Goal: Information Seeking & Learning: Learn about a topic

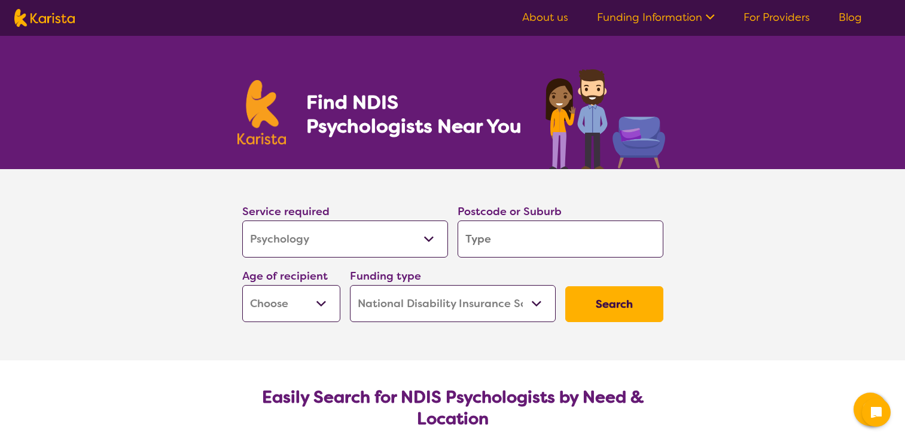
select select "Psychology"
select select "NDIS"
select select "Psychology"
select select "NDIS"
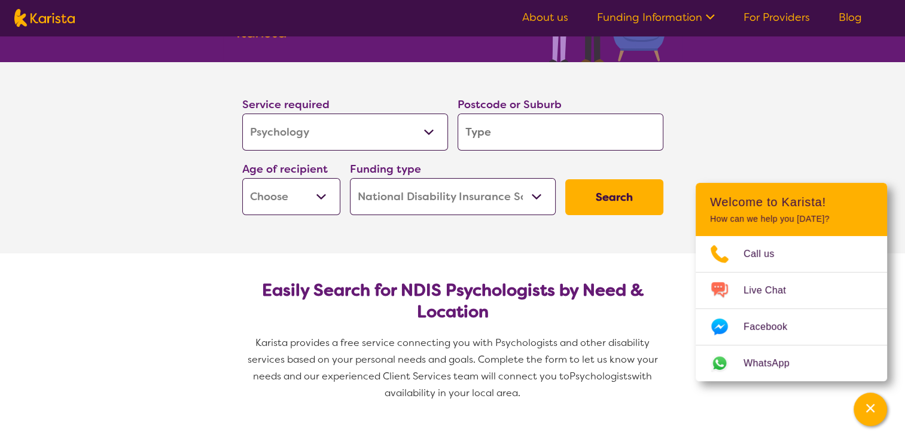
scroll to position [121, 0]
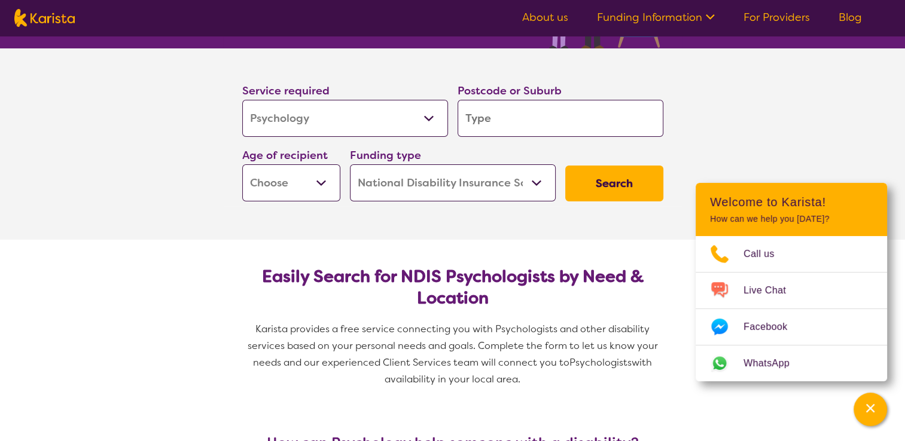
click at [540, 132] on input "search" at bounding box center [561, 118] width 206 height 37
type input "1"
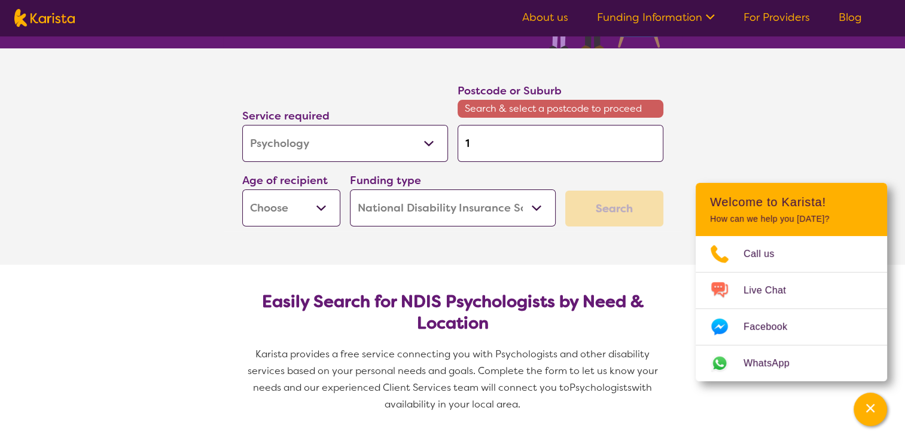
type input "17"
type input "1"
type input "14"
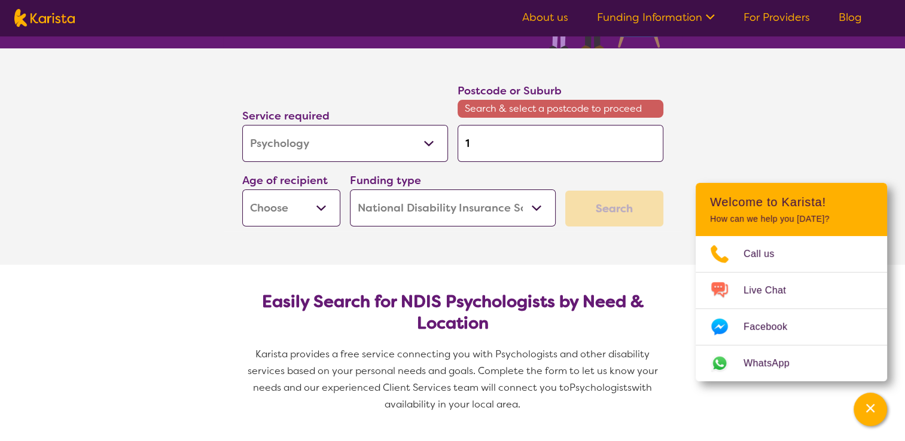
type input "14"
type input "149"
type input "14"
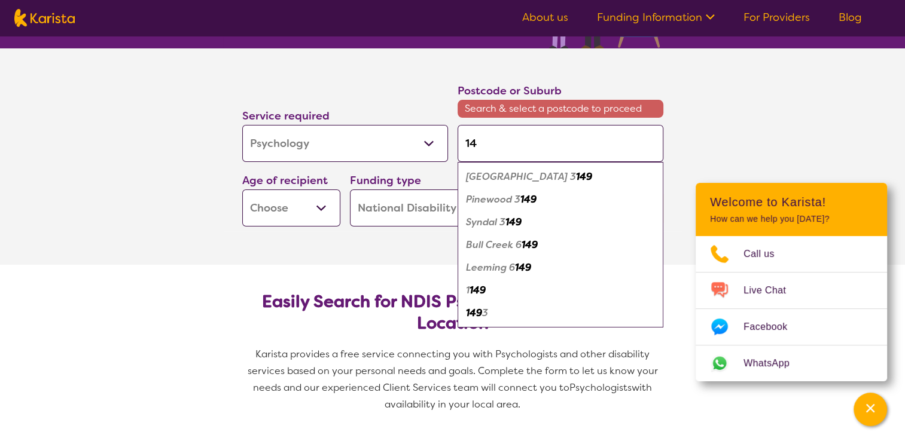
type input "1"
type input "17"
type input "177"
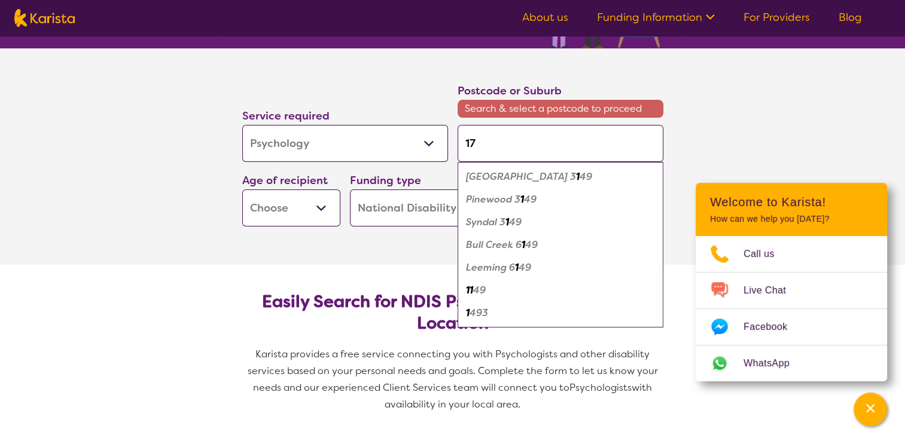
type input "177"
type input "1777"
type input "177"
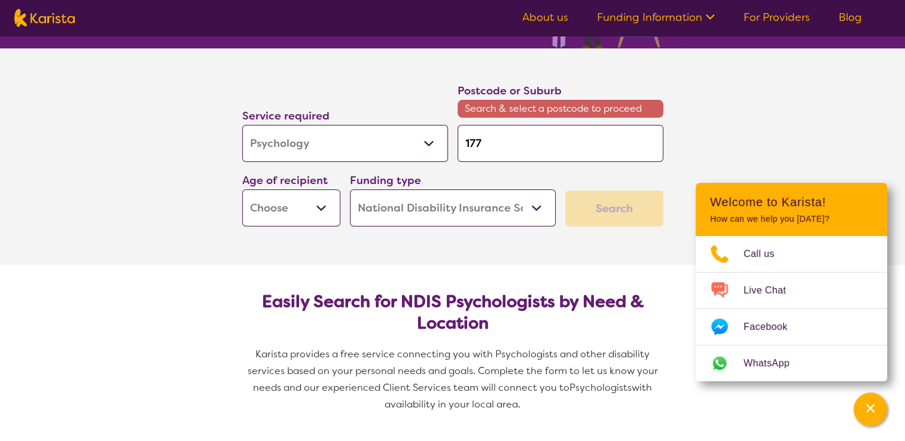
type input "17"
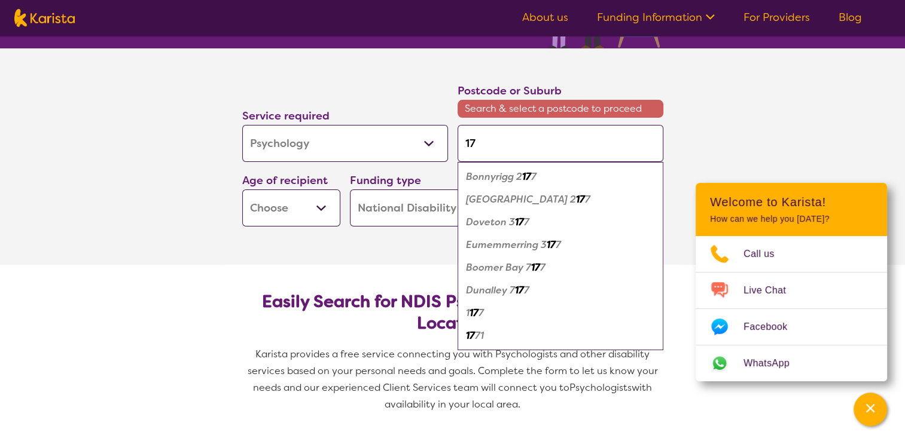
type input "179"
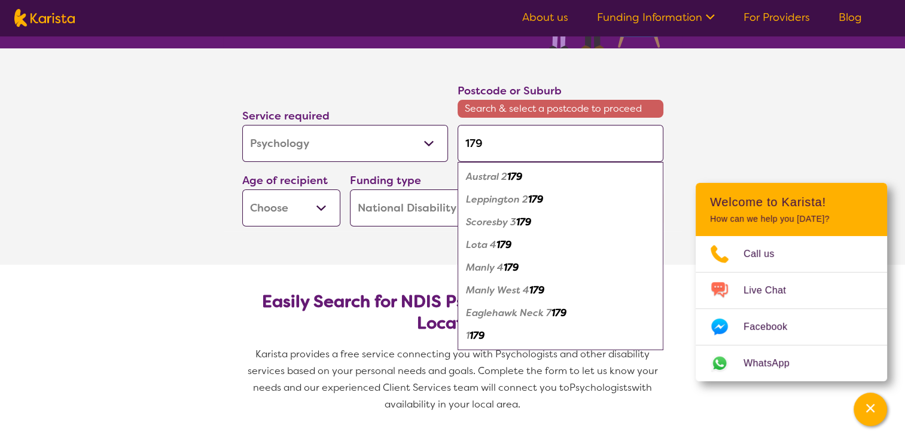
type input "17"
type input "1"
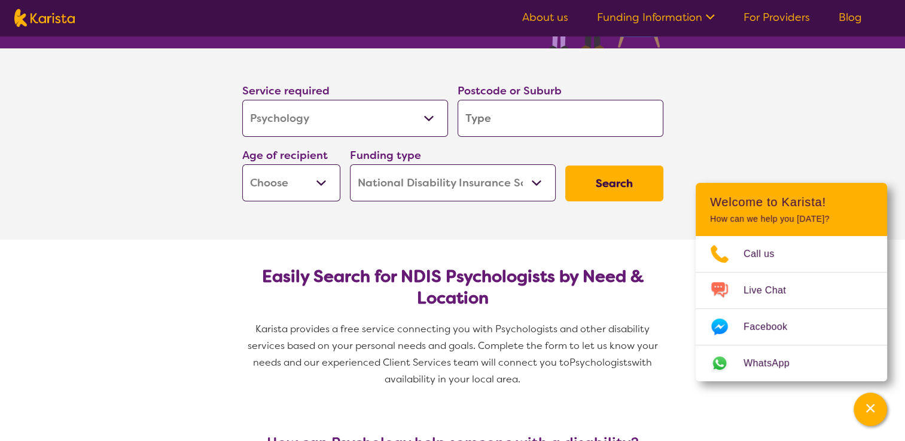
type input "4"
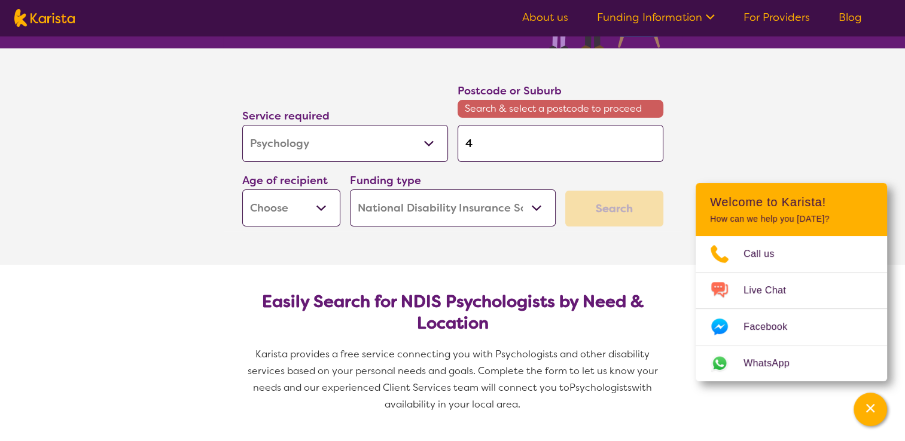
type input "41"
type input "417"
type input "4179"
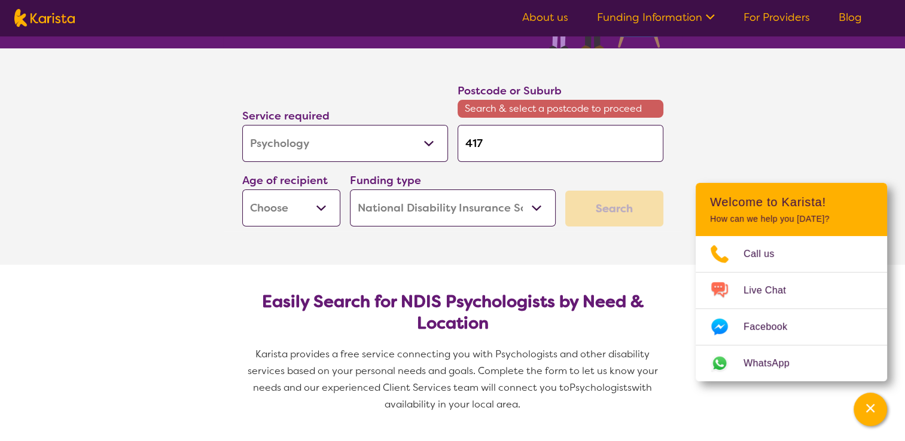
type input "4179"
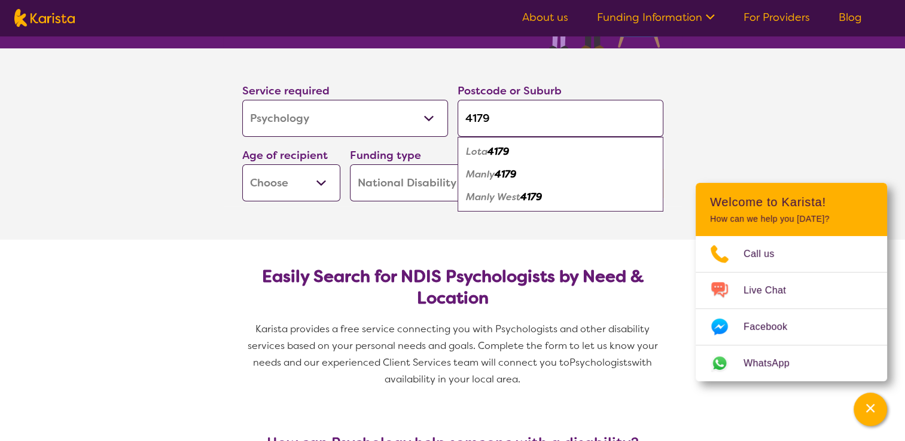
type input "4179"
click at [528, 144] on div "Lota 4179" at bounding box center [561, 152] width 194 height 23
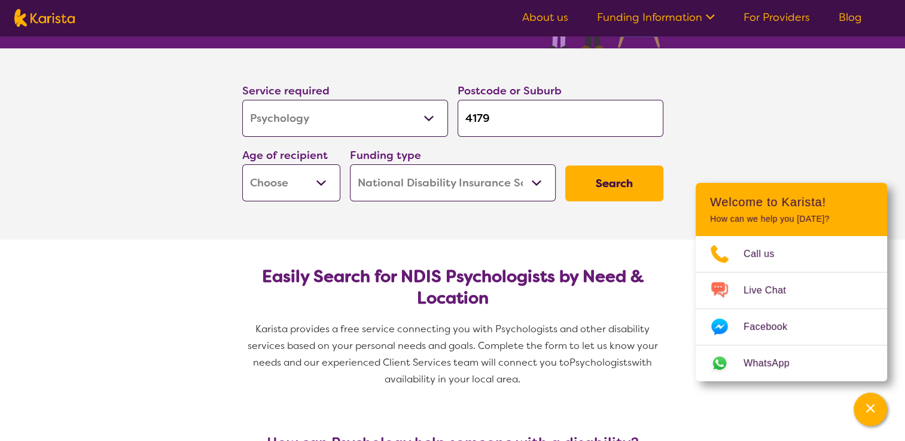
click at [322, 188] on select "Early Childhood - 0 to 9 Child - 10 to 11 Adolescent - 12 to 17 Adult - 18 to 6…" at bounding box center [291, 183] width 98 height 37
select select "AS"
click at [242, 165] on select "Early Childhood - 0 to 9 Child - 10 to 11 Adolescent - 12 to 17 Adult - 18 to 6…" at bounding box center [291, 183] width 98 height 37
select select "AS"
click at [474, 185] on select "Home Care Package (HCP) National Disability Insurance Scheme (NDIS) I don't know" at bounding box center [453, 183] width 206 height 37
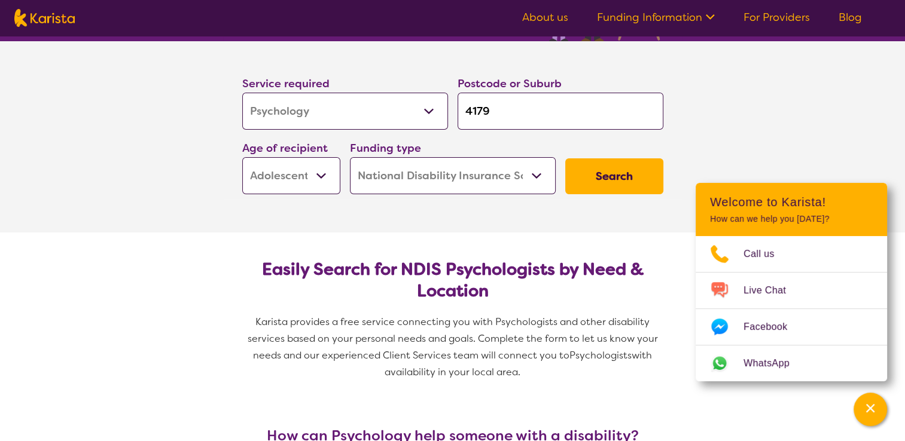
scroll to position [136, 0]
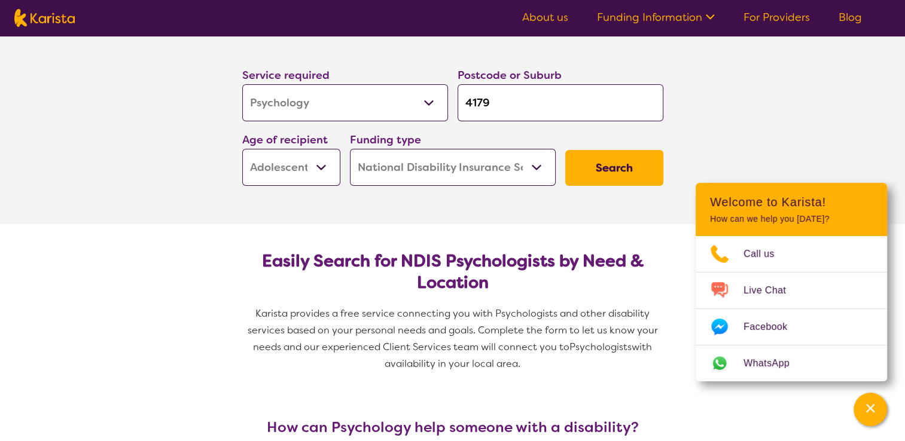
click at [477, 175] on select "Home Care Package (HCP) National Disability Insurance Scheme (NDIS) I don't know" at bounding box center [453, 167] width 206 height 37
click at [350, 149] on select "Home Care Package (HCP) National Disability Insurance Scheme (NDIS) I don't know" at bounding box center [453, 167] width 206 height 37
click at [584, 173] on button "Search" at bounding box center [614, 168] width 98 height 36
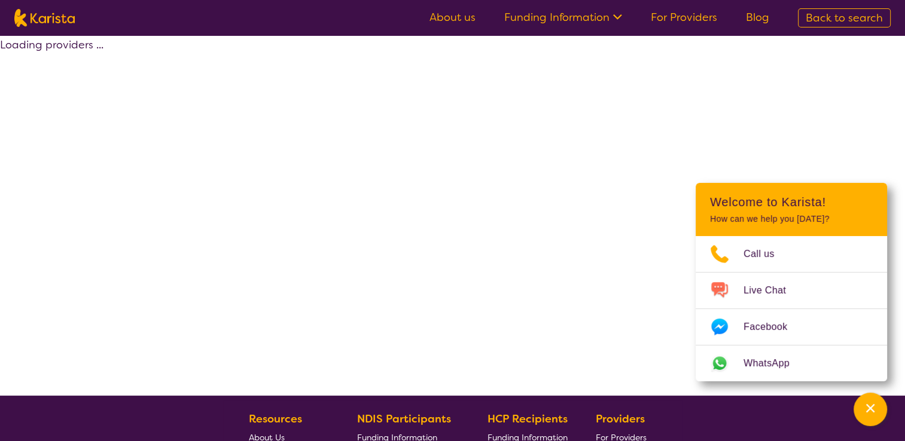
select select "by_score"
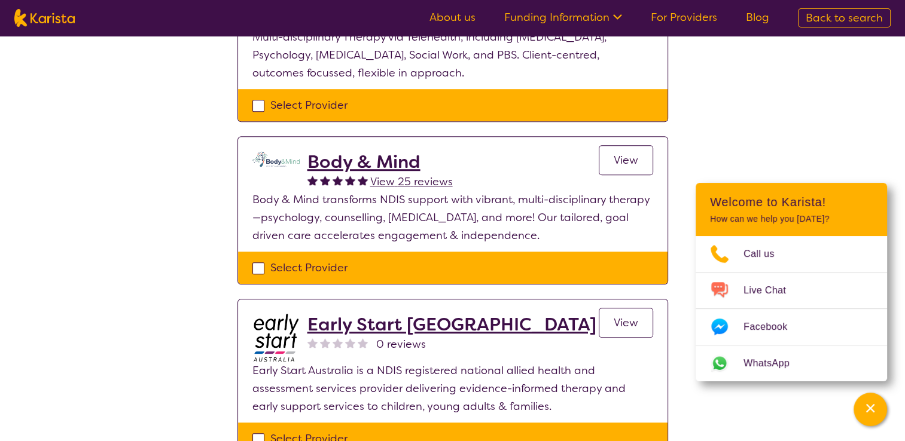
scroll to position [725, 0]
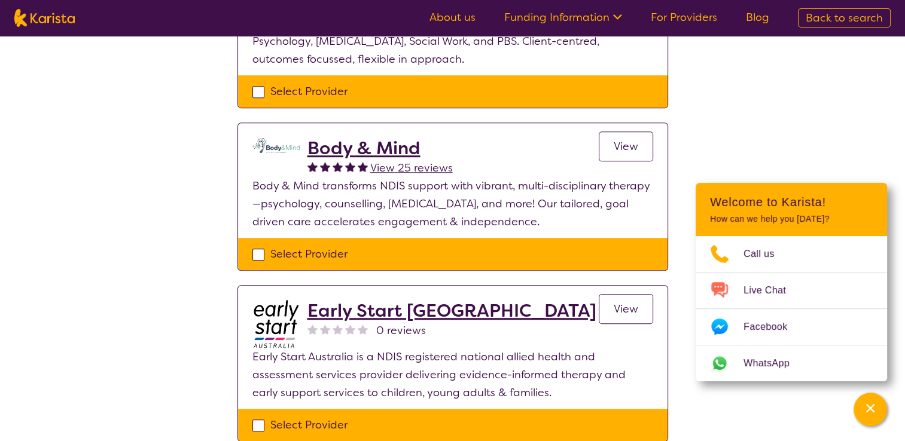
click at [629, 150] on span "View" at bounding box center [626, 146] width 25 height 14
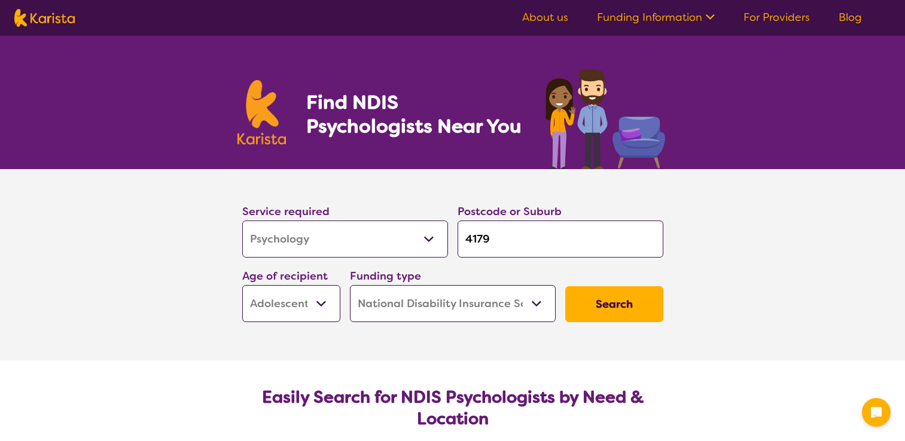
select select "Psychology"
select select "AS"
select select "NDIS"
select select "Psychology"
select select "AS"
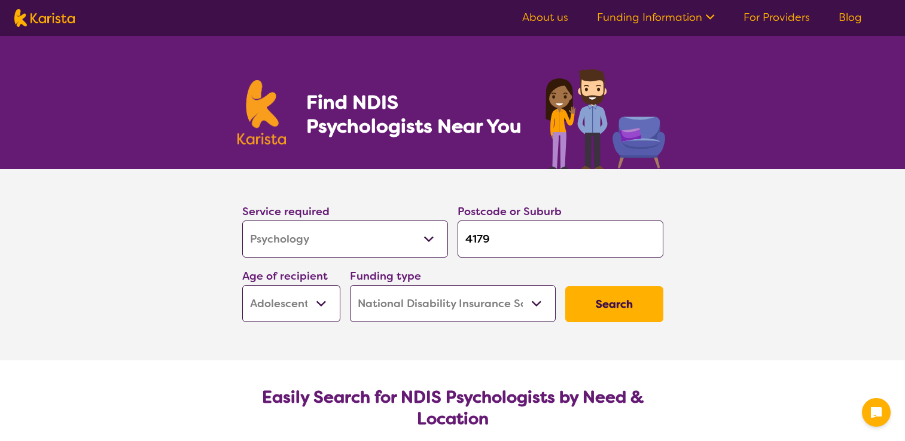
select select "NDIS"
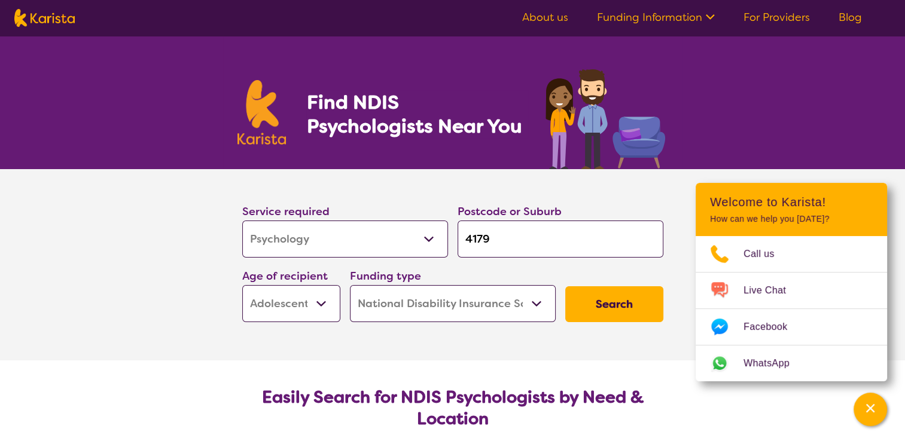
click at [601, 307] on button "Search" at bounding box center [614, 305] width 98 height 36
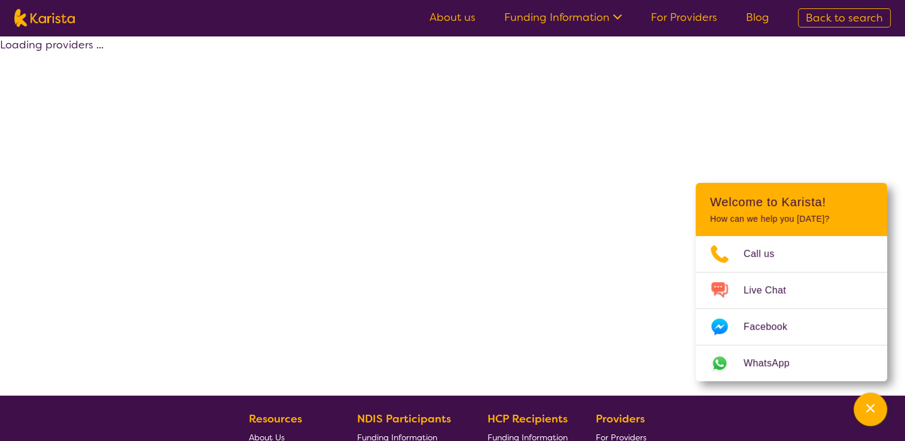
select select "by_score"
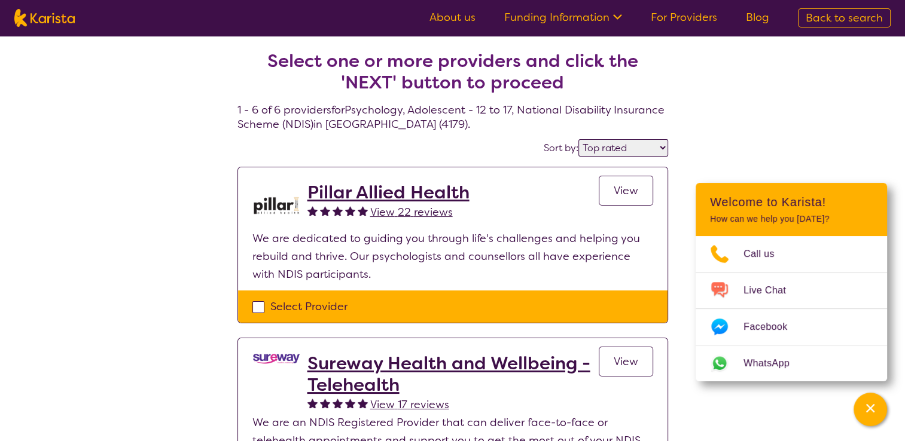
select select "Psychology"
select select "AS"
select select "NDIS"
select select "Psychology"
select select "AS"
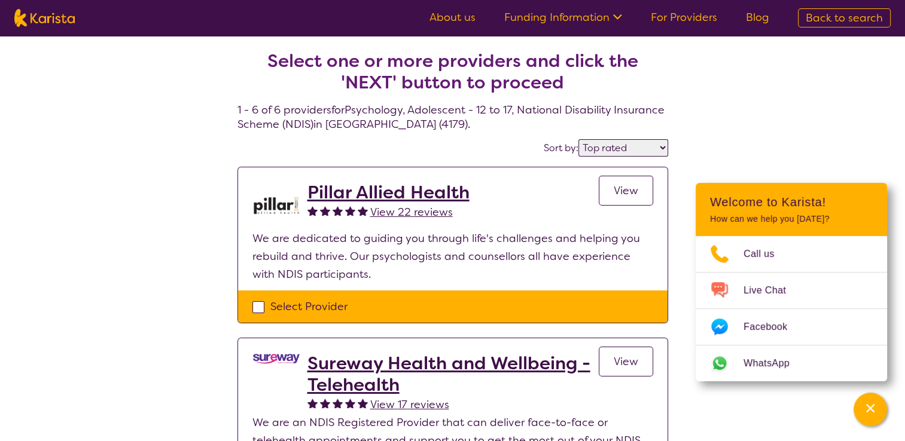
select select "NDIS"
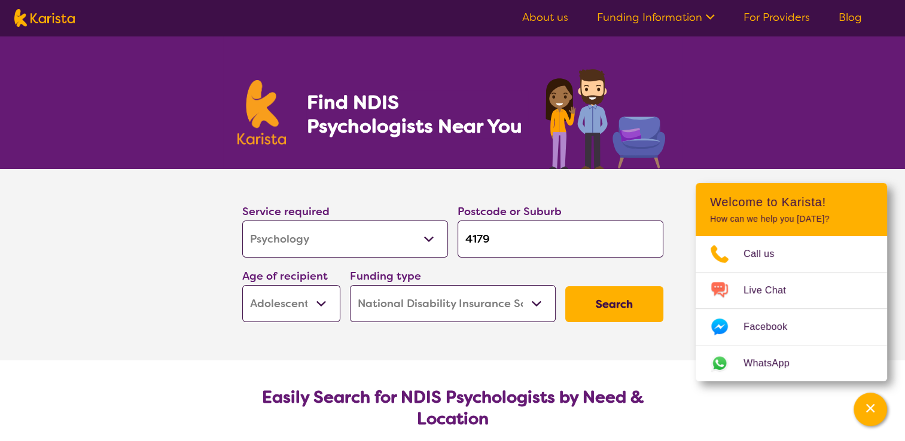
click at [304, 227] on select "Allied Health Assistant Assessment (ADHD or Autism) Behaviour support Counselli…" at bounding box center [345, 239] width 206 height 37
click at [169, 257] on section "Service required Allied Health Assistant Assessment (ADHD or Autism) Behaviour …" at bounding box center [452, 264] width 905 height 191
click at [581, 307] on button "Search" at bounding box center [614, 305] width 98 height 36
select select "by_score"
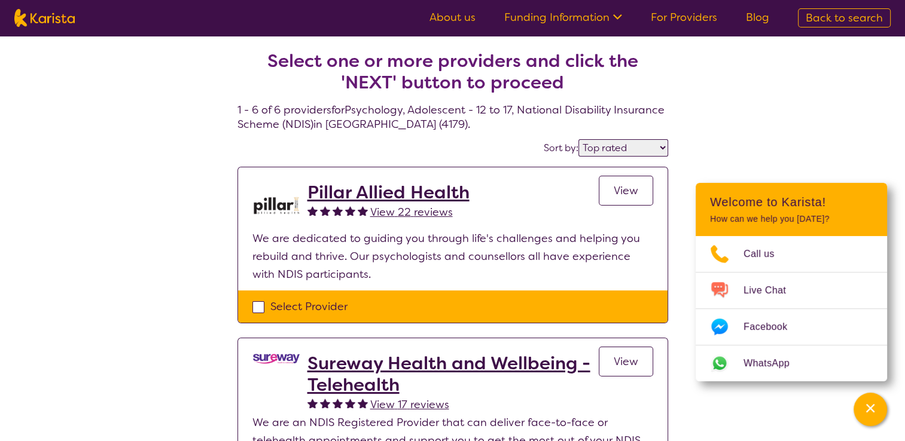
click at [625, 198] on link "View" at bounding box center [626, 191] width 54 height 30
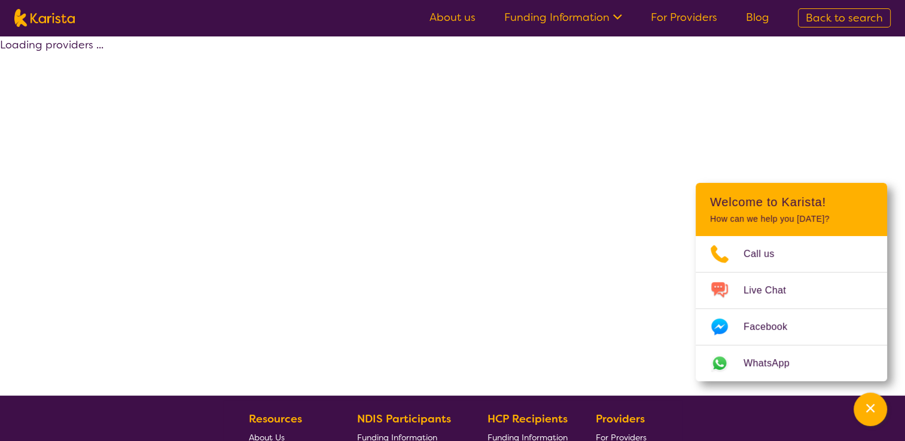
select select "by_score"
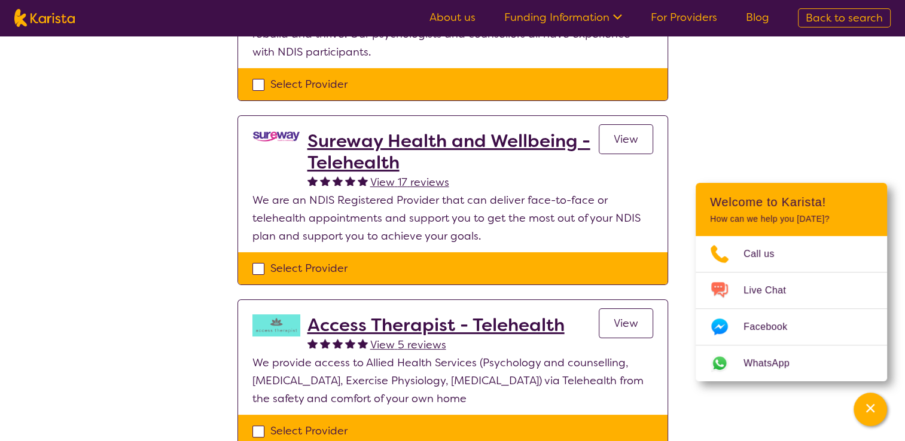
scroll to position [226, 0]
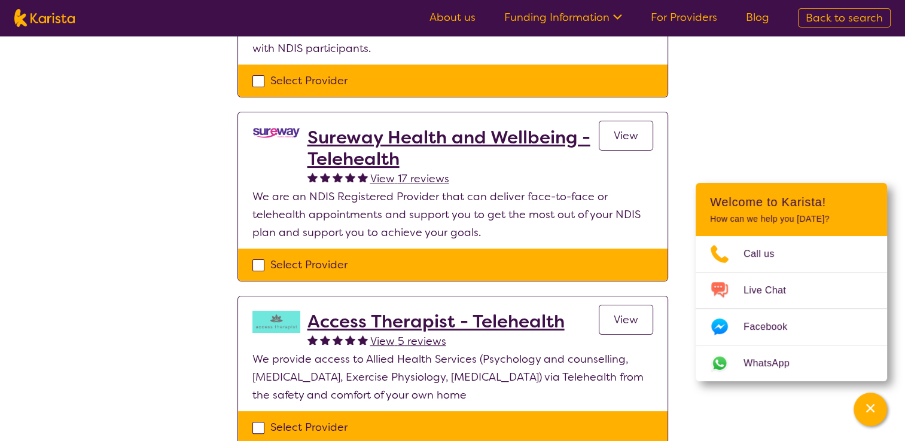
click at [636, 141] on span "View" at bounding box center [626, 136] width 25 height 14
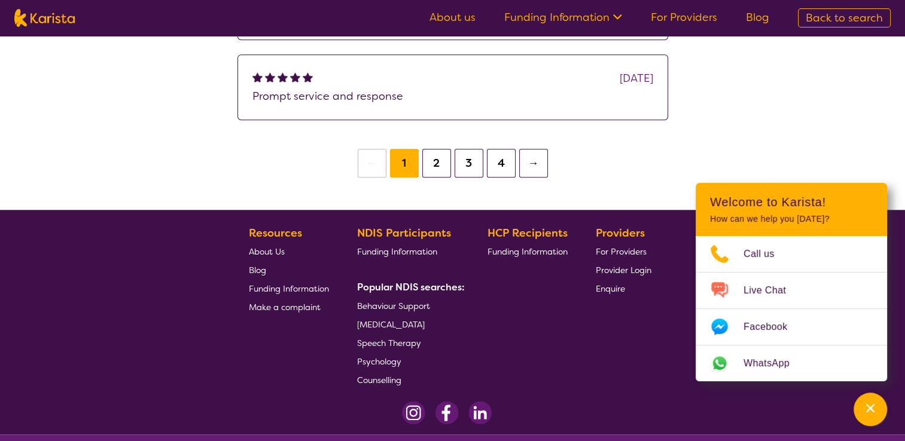
scroll to position [1378, 0]
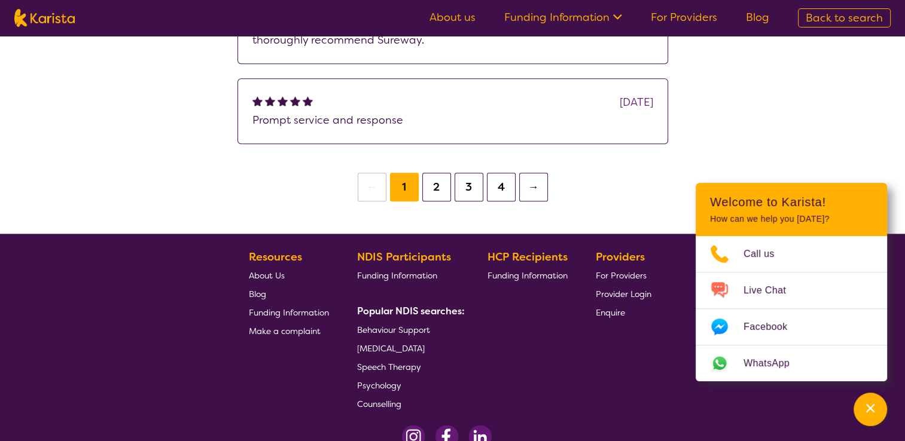
select select "by_score"
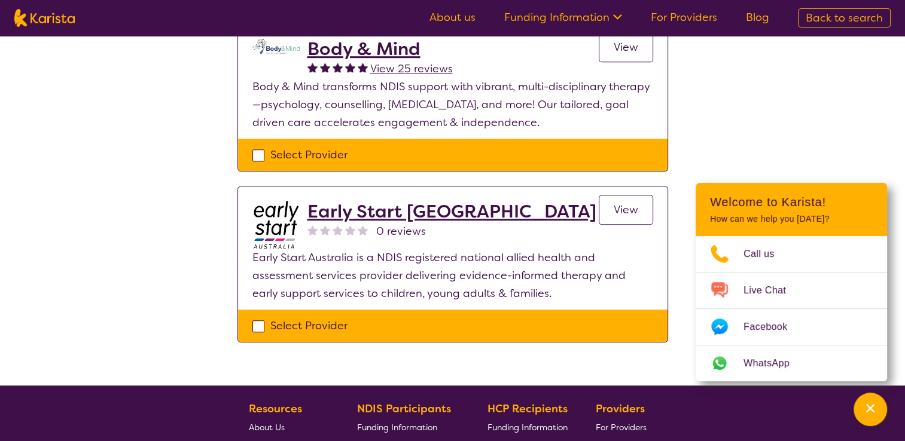
scroll to position [848, 0]
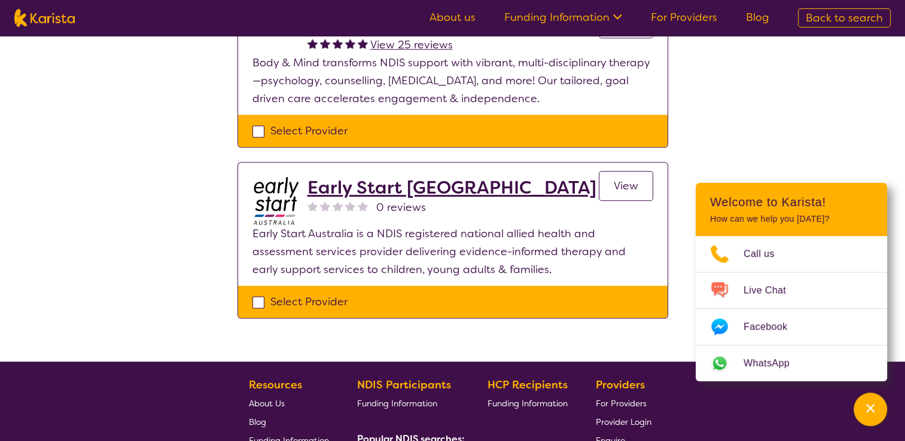
click at [617, 182] on span "View" at bounding box center [626, 186] width 25 height 14
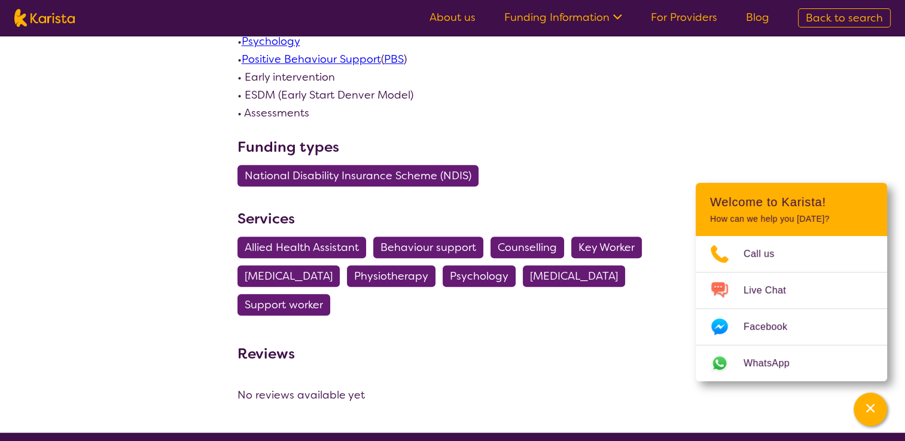
scroll to position [718, 0]
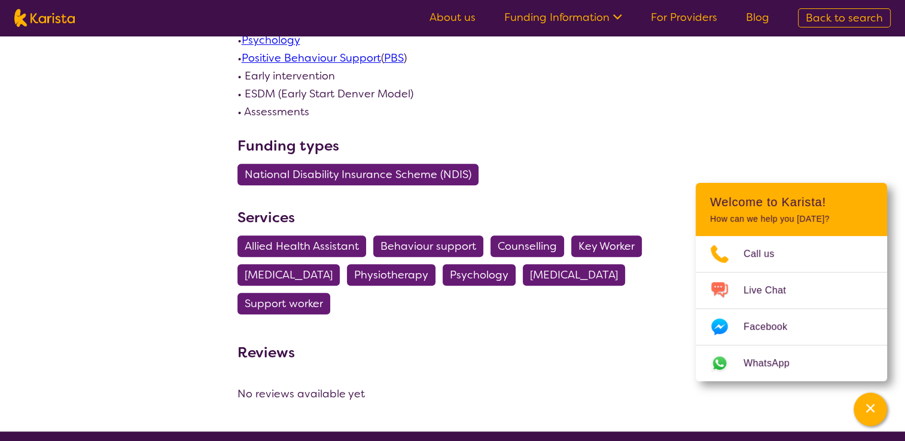
select select "by_score"
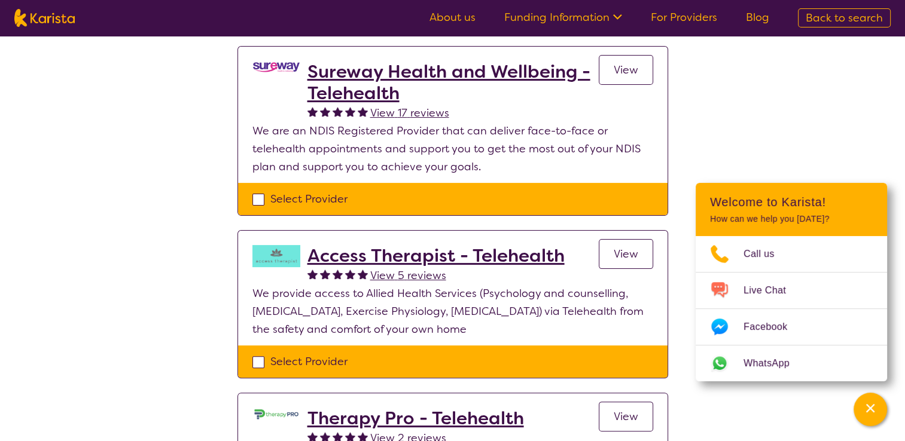
scroll to position [307, 0]
